Goal: Task Accomplishment & Management: Manage account settings

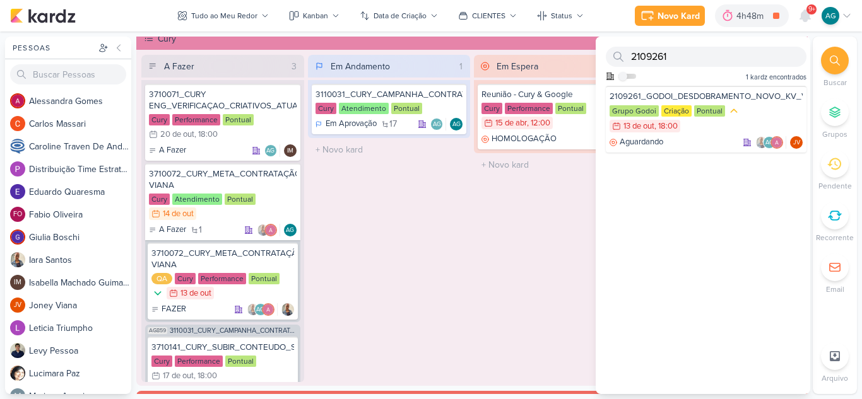
scroll to position [35, 0]
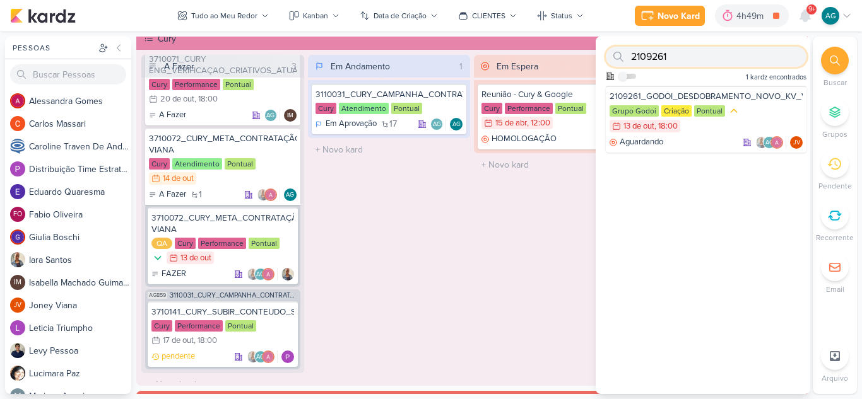
drag, startPoint x: 654, startPoint y: 54, endPoint x: 614, endPoint y: 53, distance: 39.7
click at [614, 53] on div "2109261" at bounding box center [706, 57] width 201 height 20
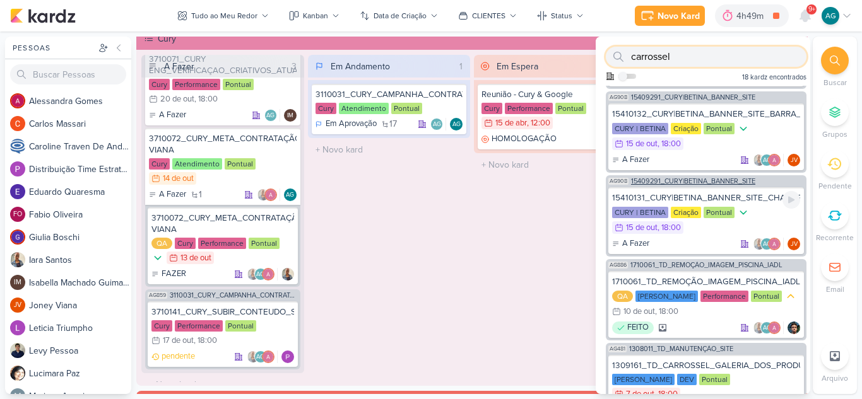
scroll to position [126, 0]
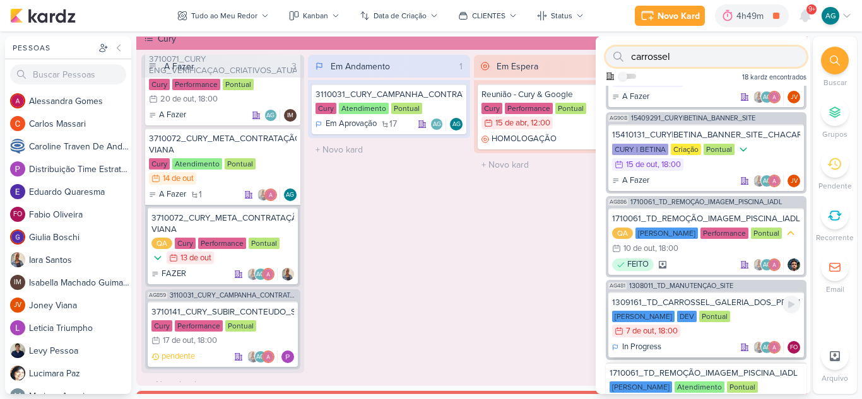
type input "carrossel"
click at [742, 308] on div "1309161_TD_CARROSSEL_GALERIA_DOS_PRODUTOS" at bounding box center [706, 302] width 188 height 11
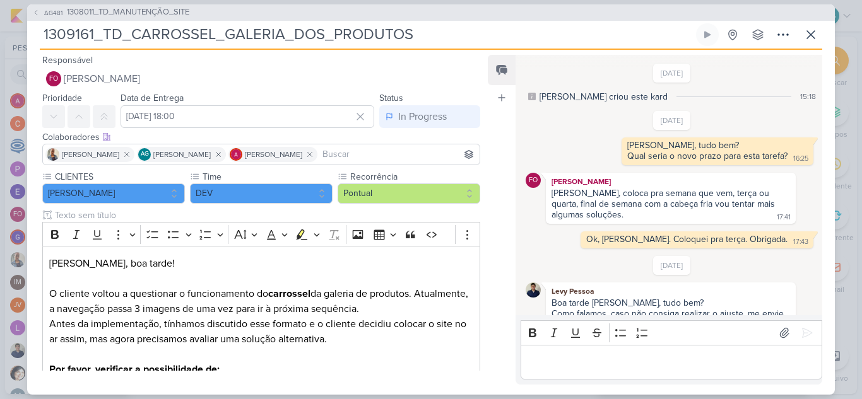
scroll to position [150, 0]
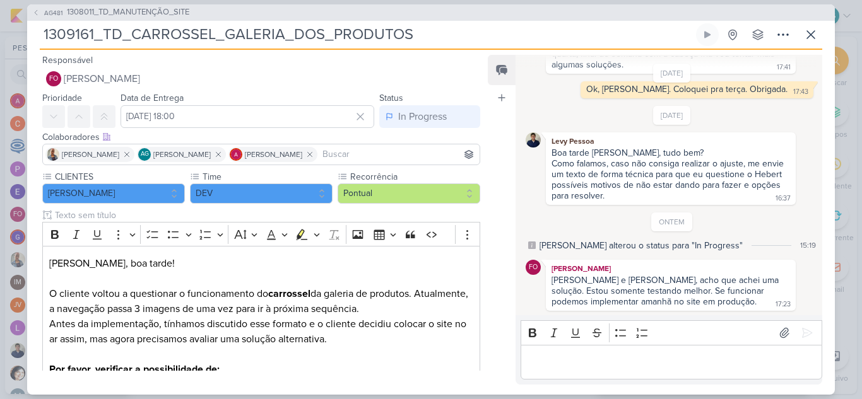
click at [585, 363] on p "Editor editing area: main" at bounding box center [671, 362] width 288 height 15
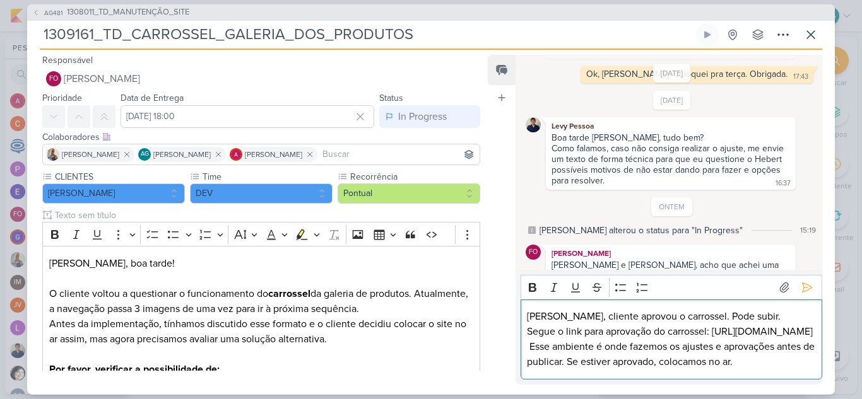
scroll to position [226, 0]
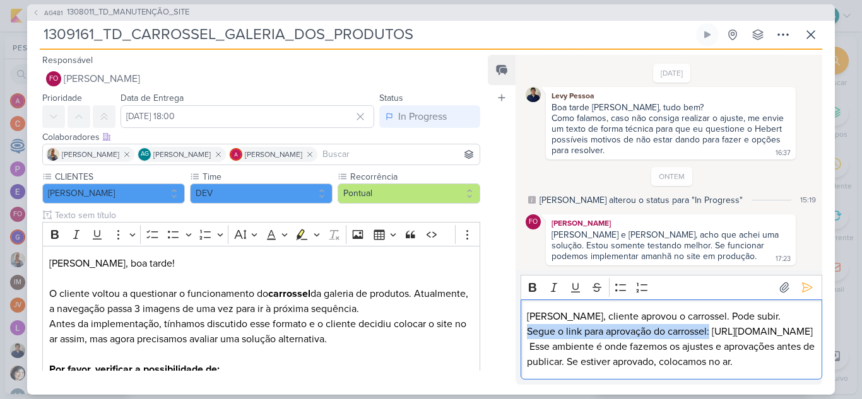
drag, startPoint x: 727, startPoint y: 300, endPoint x: 493, endPoint y: 296, distance: 234.1
click at [493, 296] on div "Feed Atrelar email Solte o email para atrelar ao kard [DATE] [PERSON_NAME] crio…" at bounding box center [655, 220] width 334 height 330
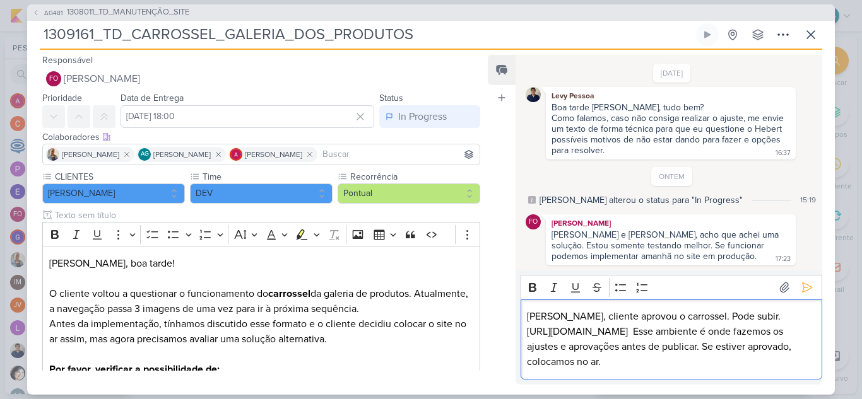
scroll to position [211, 0]
drag, startPoint x: 634, startPoint y: 332, endPoint x: 650, endPoint y: 364, distance: 35.5
click at [650, 364] on p "[URL][DOMAIN_NAME] Esse ambiente é onde fazemos os ajustes e aprovações antes d…" at bounding box center [671, 346] width 288 height 45
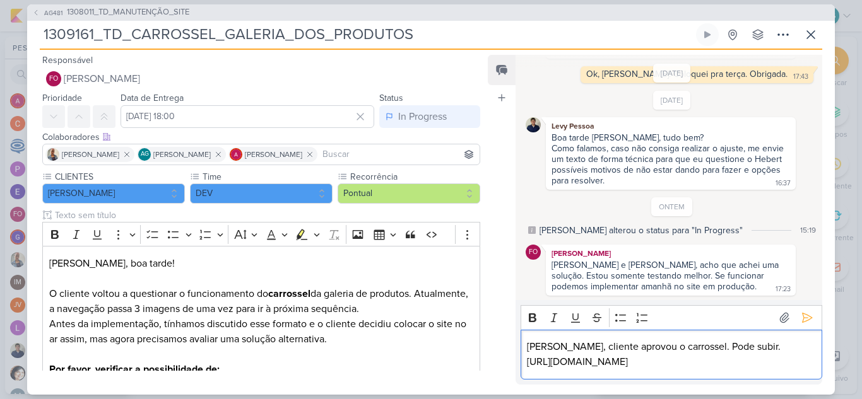
click at [715, 339] on p "[PERSON_NAME], cliente aprovou o carrossel. Pode subir." at bounding box center [671, 346] width 288 height 15
click at [530, 355] on p "[URL][DOMAIN_NAME]" at bounding box center [671, 362] width 288 height 15
click at [803, 312] on icon at bounding box center [806, 318] width 13 height 13
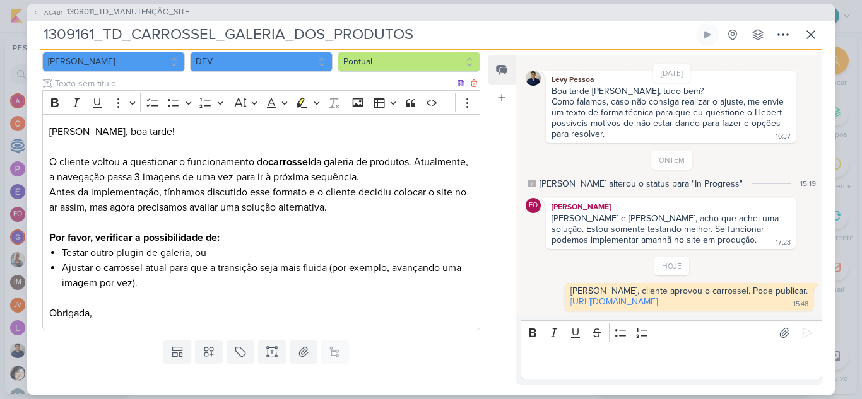
scroll to position [161, 0]
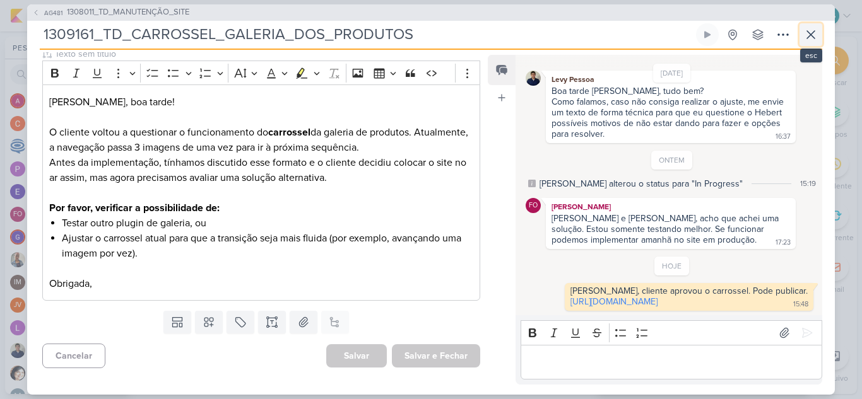
click at [809, 33] on icon at bounding box center [811, 35] width 8 height 8
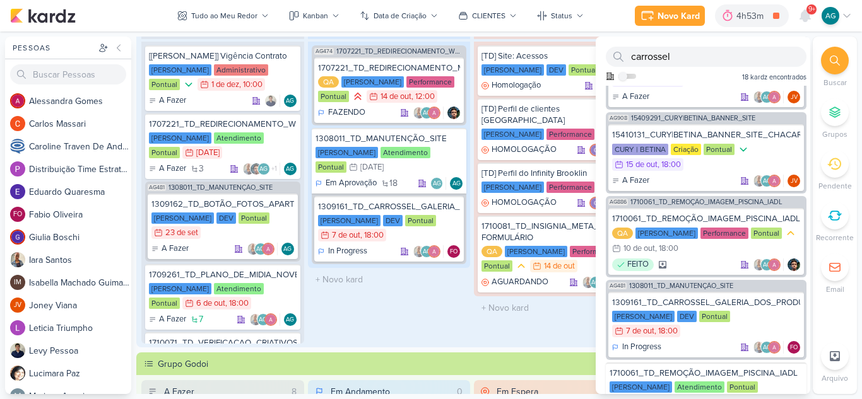
scroll to position [0, 0]
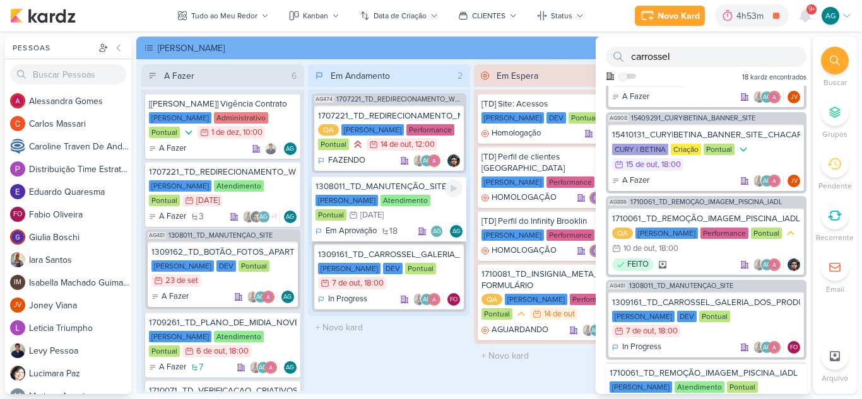
click at [406, 186] on div "1308011_TD_MANUTENÇÃO_SITE" at bounding box center [389, 186] width 148 height 11
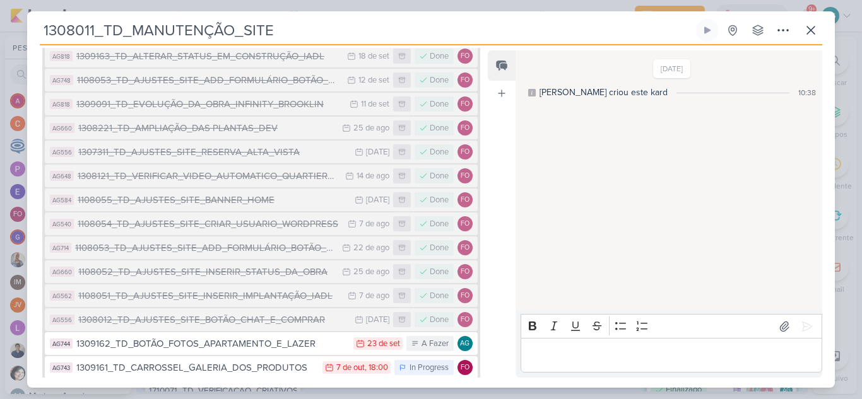
scroll to position [424, 0]
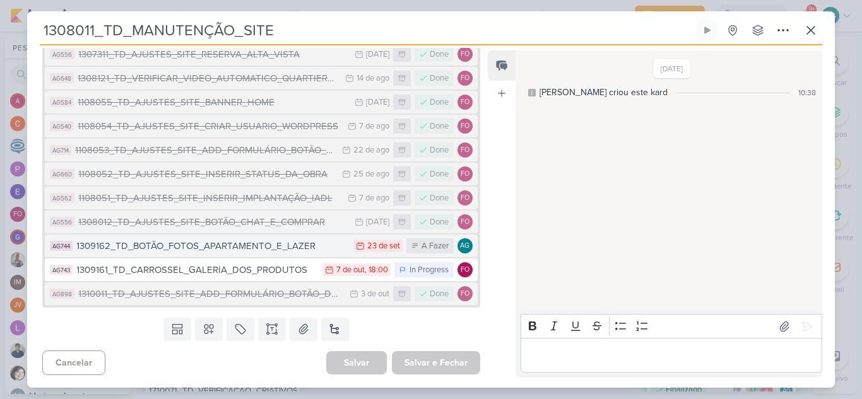
click at [252, 247] on div "1309162_TD_BOTÃO_FOTOS_APARTAMENTO_E_LAZER" at bounding box center [211, 246] width 271 height 15
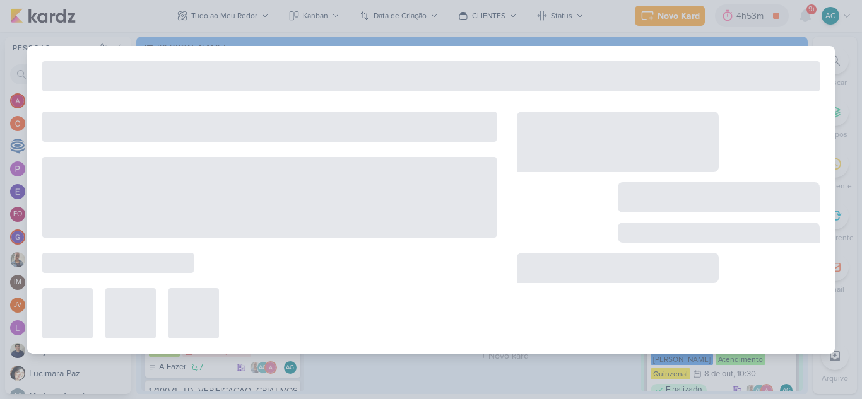
type input "1309162_TD_BOTÃO_FOTOS_APARTAMENTO_E_LAZER"
type input "[DATE] 23:59"
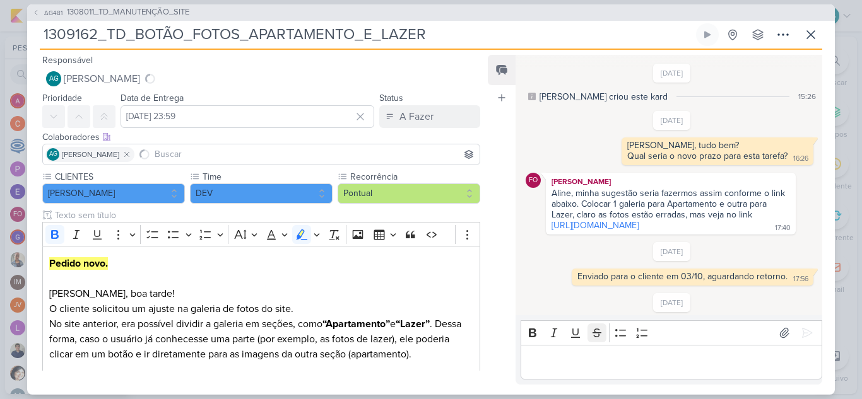
scroll to position [128, 0]
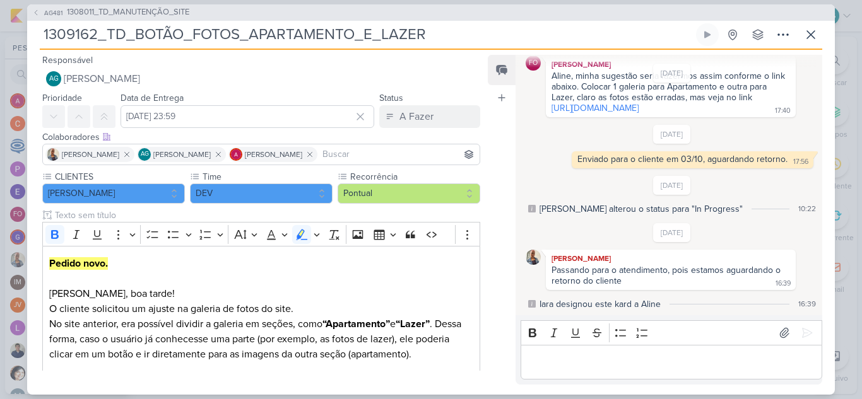
click at [606, 364] on p "Editor editing area: main" at bounding box center [671, 362] width 288 height 15
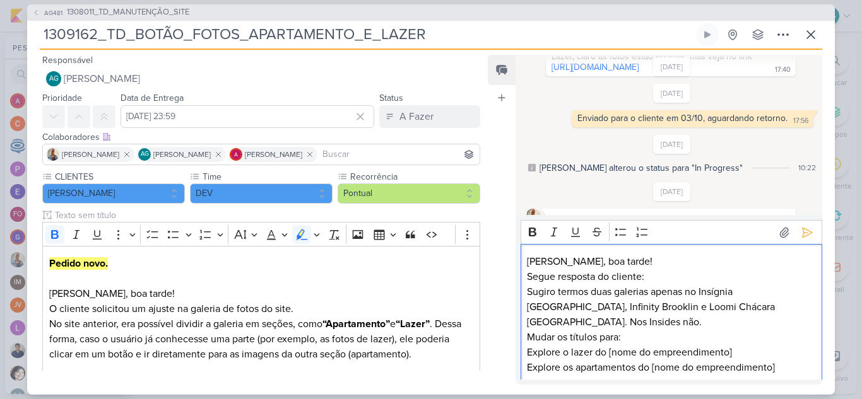
scroll to position [229, 0]
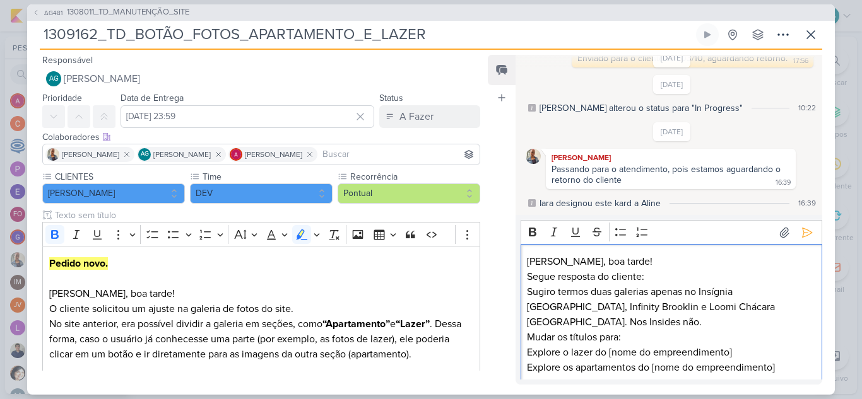
click at [529, 295] on p "Sugiro termos duas galerias apenas no Insígnia [GEOGRAPHIC_DATA], Infinity Broo…" at bounding box center [671, 306] width 288 height 45
click at [527, 339] on p "Mudar os títulos para:" at bounding box center [671, 337] width 288 height 15
click at [613, 257] on p "[PERSON_NAME], boa tarde!" at bounding box center [671, 261] width 288 height 15
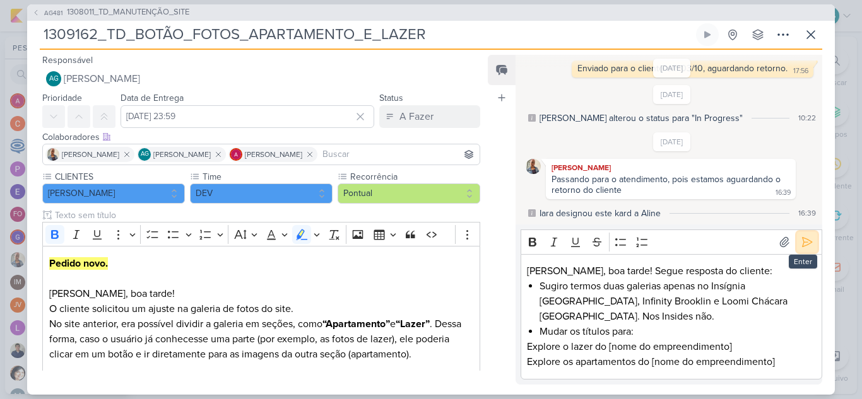
click at [803, 246] on icon at bounding box center [806, 242] width 13 height 13
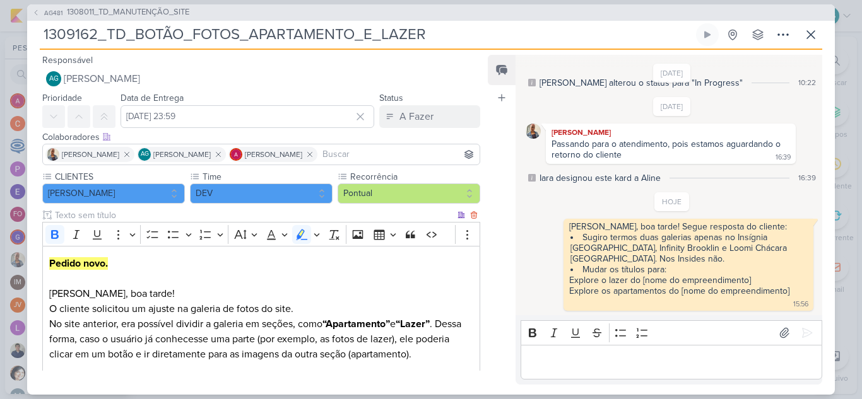
scroll to position [254, 0]
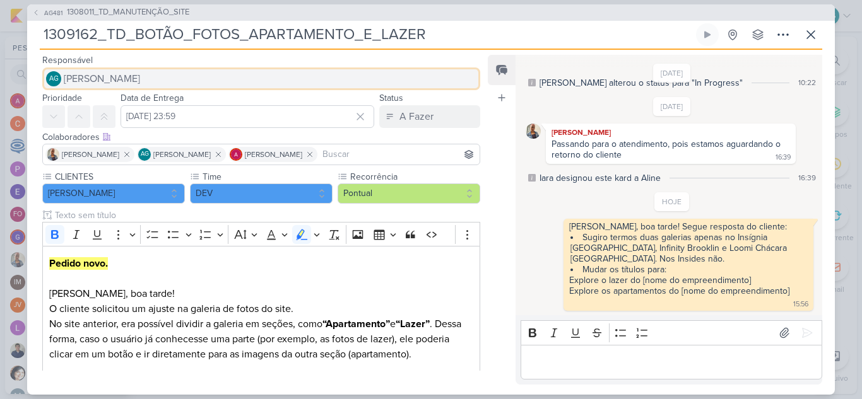
click at [140, 79] on span "[PERSON_NAME]" at bounding box center [102, 78] width 76 height 15
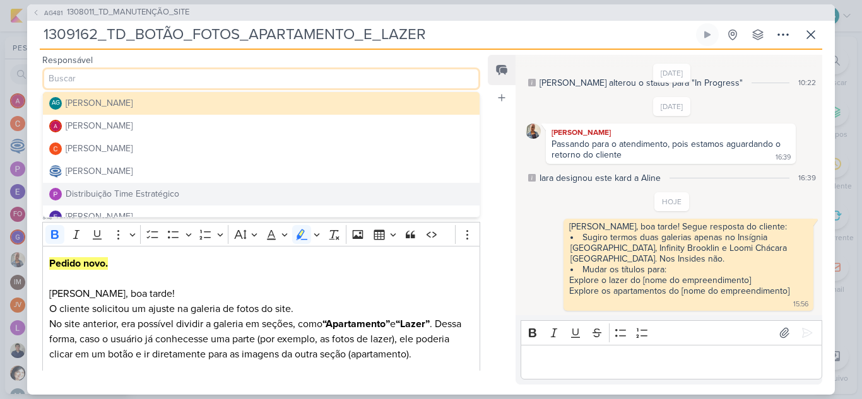
click at [145, 190] on div "Distribuição Time Estratégico" at bounding box center [123, 193] width 114 height 13
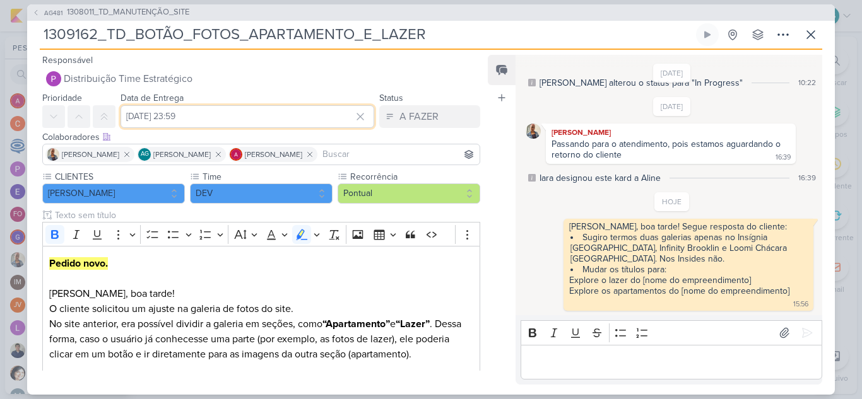
click at [206, 117] on input "[DATE] 23:59" at bounding box center [247, 116] width 254 height 23
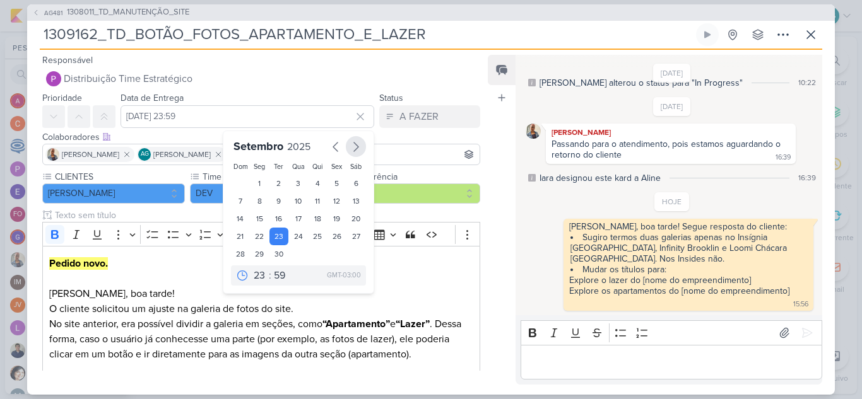
click at [351, 146] on icon "button" at bounding box center [355, 146] width 15 height 15
click at [308, 220] on div "16" at bounding box center [318, 219] width 20 height 19
type input "[DATE] 23:59"
click at [251, 275] on select "00 01 02 03 04 05 06 07 08 09 10 11 12 13 14 15 16 17 18 19 20 21 22 23" at bounding box center [260, 276] width 18 height 15
select select "18"
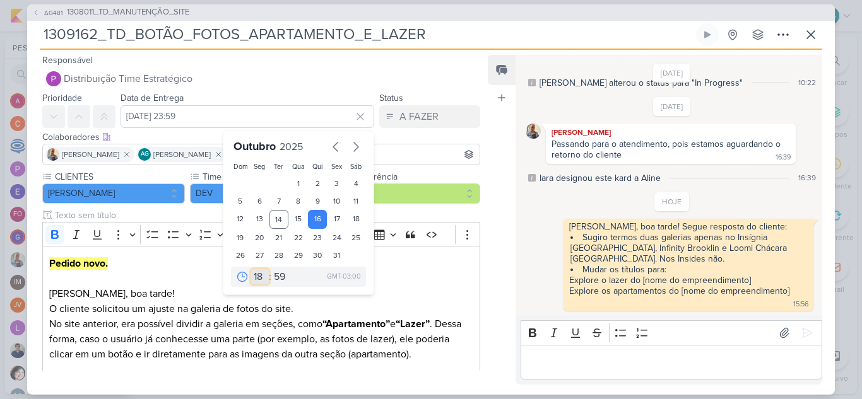
click at [251, 269] on select "00 01 02 03 04 05 06 07 08 09 10 11 12 13 14 15 16 17 18 19 20 21 22 23" at bounding box center [260, 276] width 18 height 15
type input "[DATE] 18:59"
click at [276, 275] on select "00 05 10 15 20 25 30 35 40 45 50 55 59" at bounding box center [280, 276] width 18 height 15
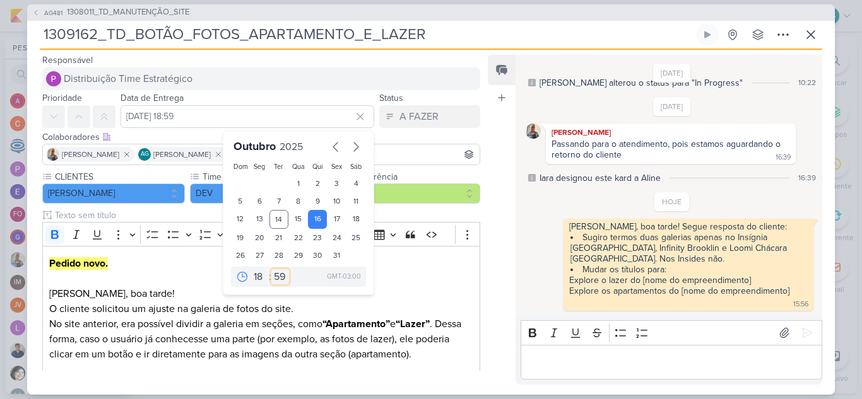
select select "0"
click at [271, 269] on select "00 05 10 15 20 25 30 35 40 45 50 55 59" at bounding box center [280, 276] width 18 height 15
type input "[DATE] 18:00"
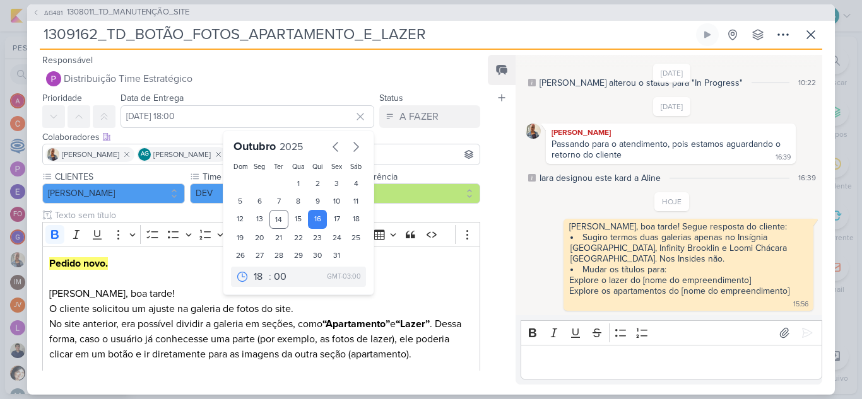
click at [495, 185] on div "Feed Atrelar email Solte o email para atrelar ao kard" at bounding box center [502, 220] width 28 height 330
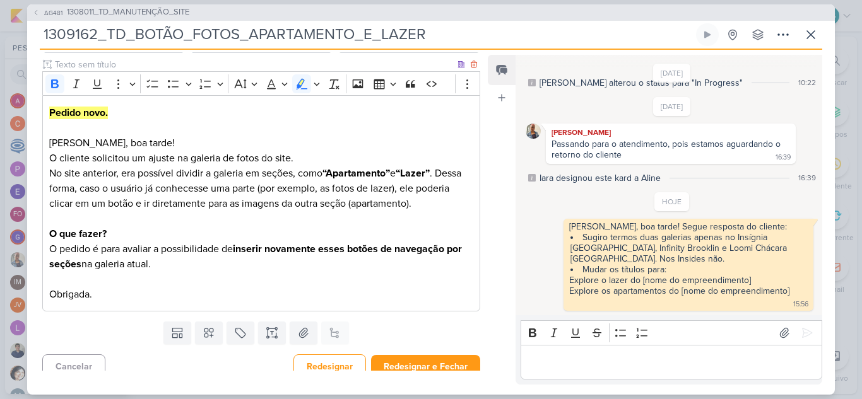
scroll to position [161, 0]
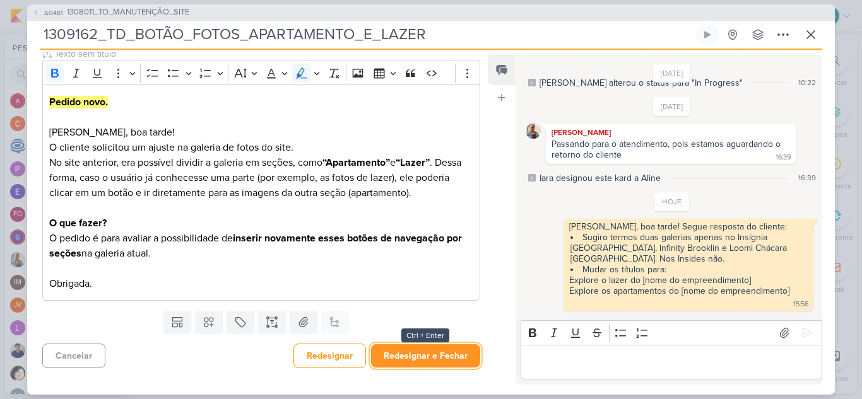
click at [443, 361] on button "Redesignar e Fechar" at bounding box center [425, 355] width 109 height 23
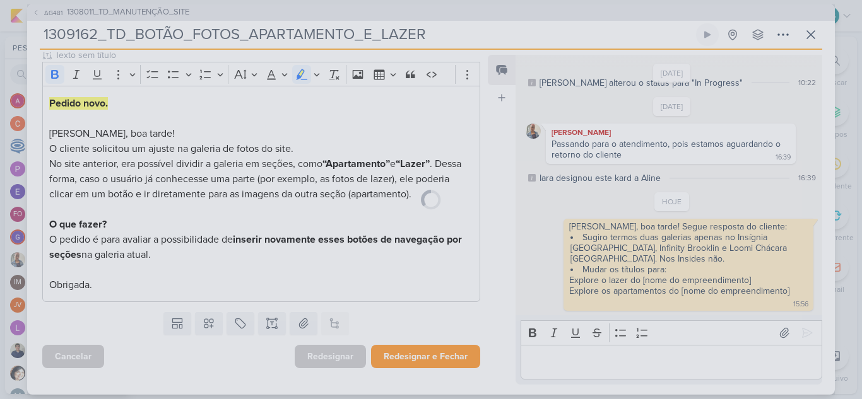
scroll to position [160, 0]
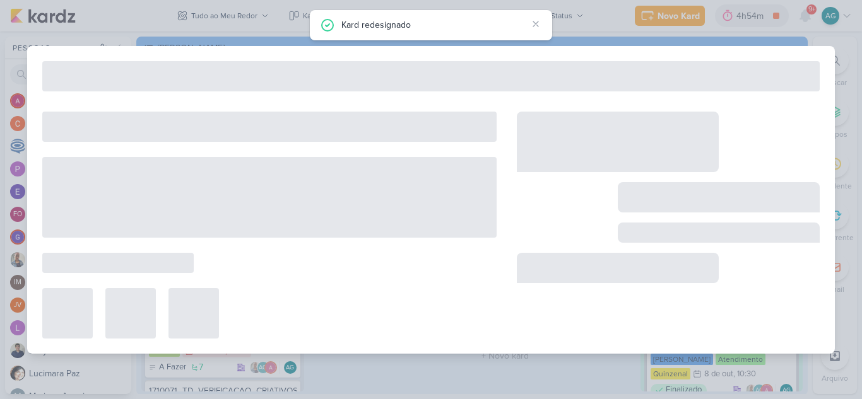
type input "1308011_TD_MANUTENÇÃO_SITE"
type input "31 de dezembro de 2025 às 23:59"
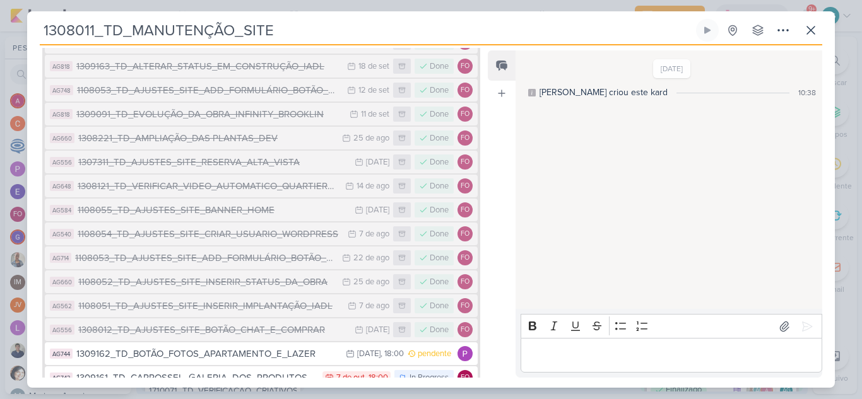
scroll to position [424, 0]
